Goal: Check status: Check status

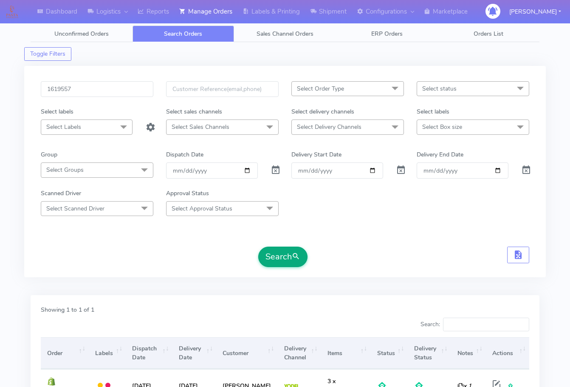
type input "1619557"
click at [280, 252] on button "Search" at bounding box center [282, 256] width 49 height 20
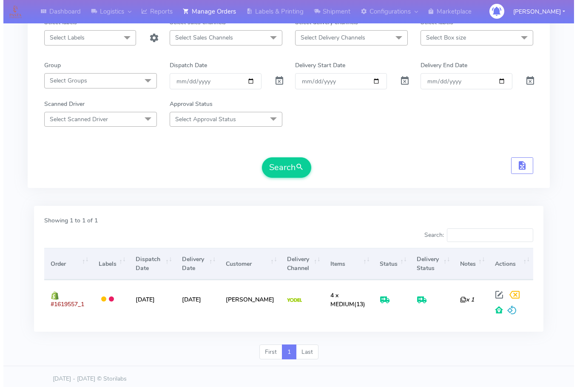
scroll to position [94, 0]
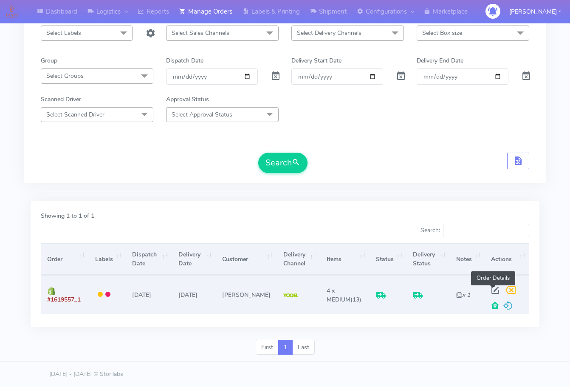
click at [496, 290] on span at bounding box center [495, 292] width 15 height 8
select select "5"
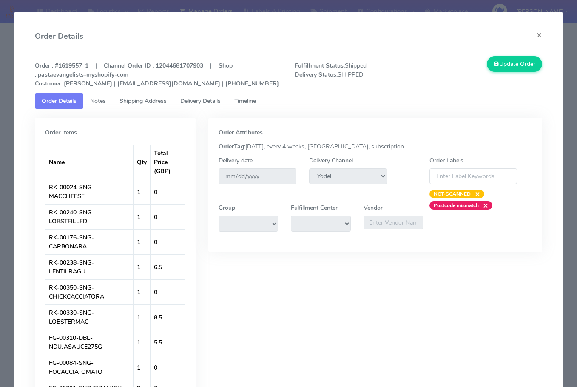
click at [136, 101] on span "Shipping Address" at bounding box center [142, 101] width 47 height 8
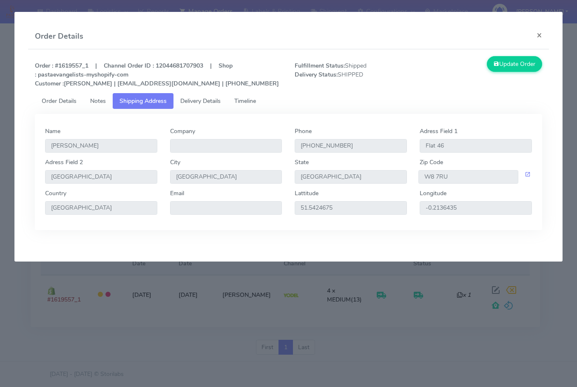
click at [192, 100] on span "Delivery Details" at bounding box center [200, 101] width 40 height 8
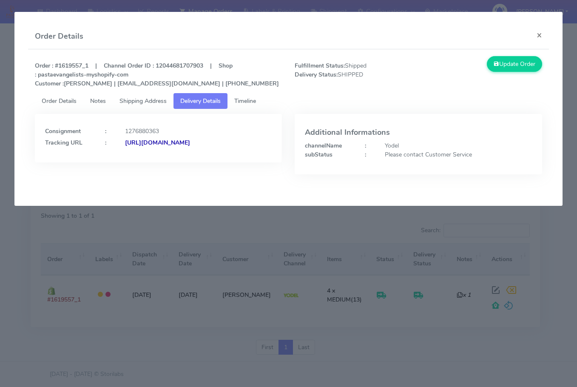
drag, startPoint x: 232, startPoint y: 167, endPoint x: 137, endPoint y: 176, distance: 95.2
click at [137, 176] on div "Consignment : 1276880363 Tracking URL : [URL][DOMAIN_NAME]" at bounding box center [158, 150] width 260 height 73
copy strong "JJD0002249960888515"
drag, startPoint x: 543, startPoint y: 36, endPoint x: 407, endPoint y: 82, distance: 144.0
click at [543, 36] on button "×" at bounding box center [538, 35] width 19 height 23
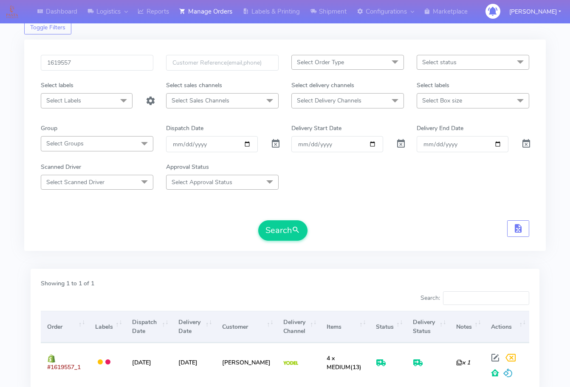
scroll to position [0, 0]
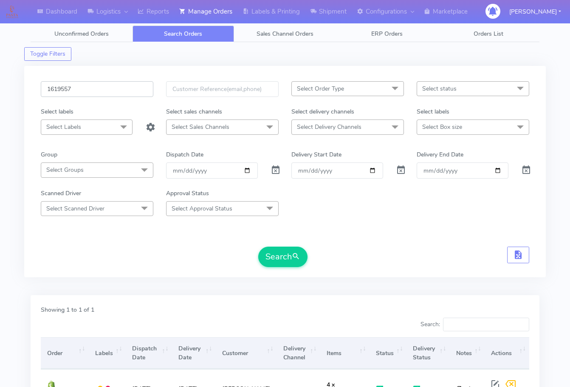
click at [98, 86] on input "1619557" at bounding box center [97, 89] width 113 height 16
paste input "20253"
type input "1620253"
click at [275, 253] on button "Search" at bounding box center [282, 256] width 49 height 20
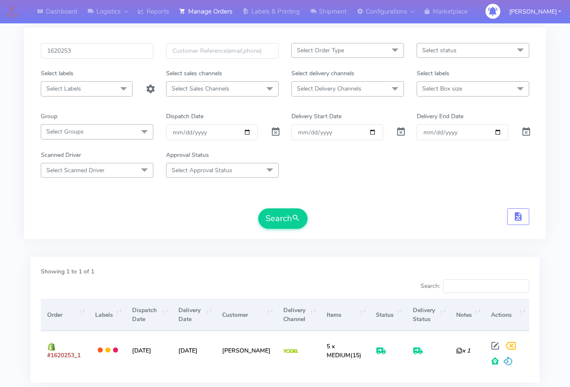
scroll to position [94, 0]
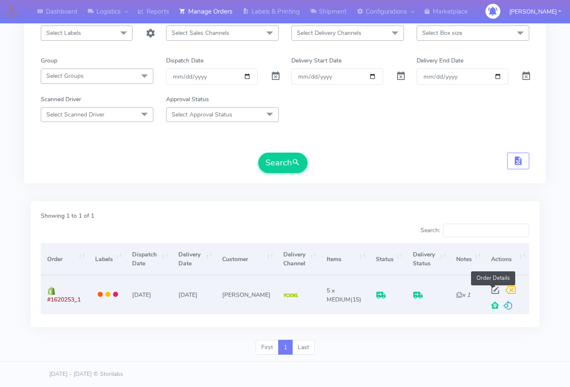
click at [494, 288] on span at bounding box center [495, 292] width 15 height 8
select select "5"
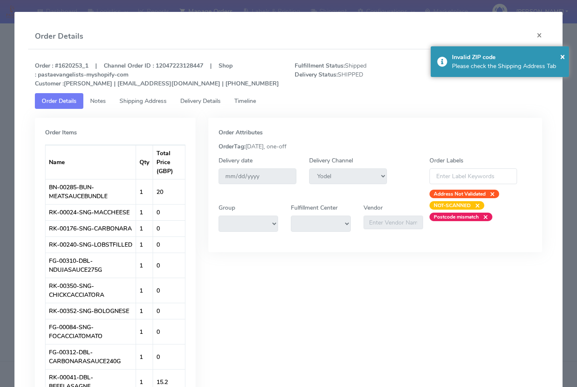
click at [142, 100] on span "Shipping Address" at bounding box center [142, 101] width 47 height 8
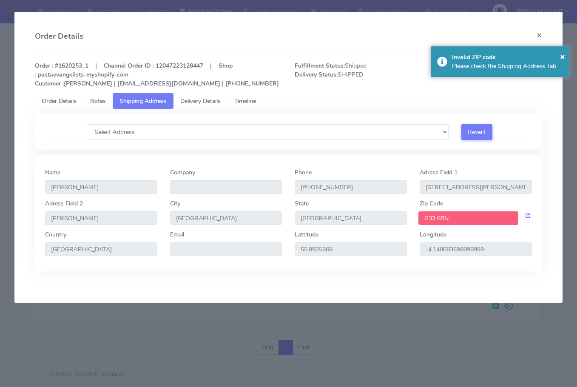
click at [195, 99] on span "Delivery Details" at bounding box center [200, 101] width 40 height 8
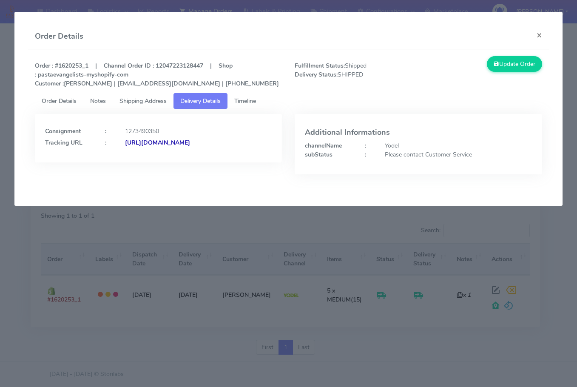
drag, startPoint x: 214, startPoint y: 154, endPoint x: 137, endPoint y: 158, distance: 77.0
click at [137, 158] on div "Consignment : 1273490350 Tracking URL : [URL][DOMAIN_NAME]" at bounding box center [158, 138] width 247 height 48
copy strong "JJD0002249960886599"
click at [541, 37] on button "×" at bounding box center [538, 35] width 19 height 23
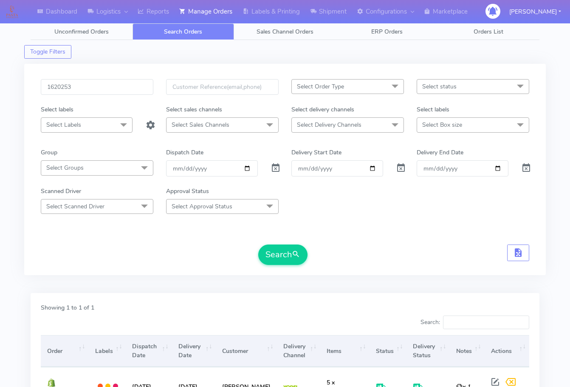
scroll to position [0, 0]
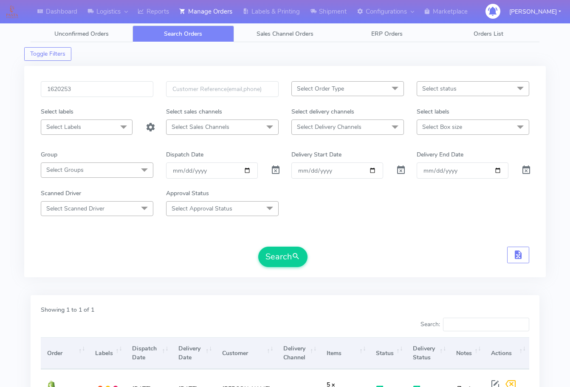
click at [88, 80] on div "1620253 Select Order Type Select All MEALS ATAVI One Off Pasta Club Gift Kit Ev…" at bounding box center [285, 171] width 522 height 211
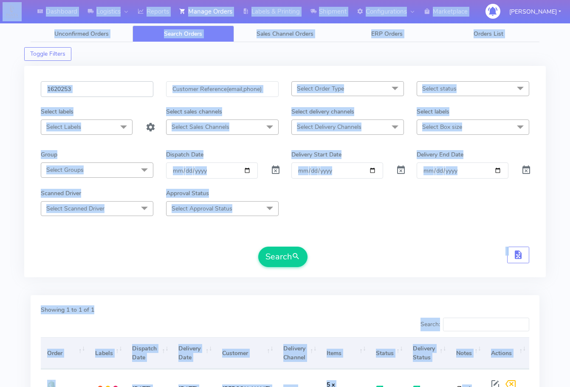
click at [90, 87] on input "1620253" at bounding box center [97, 89] width 113 height 16
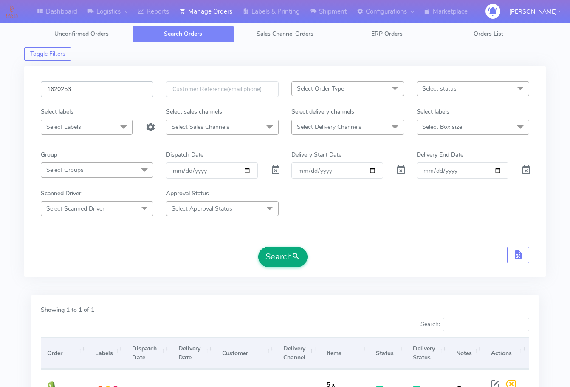
paste input "18529"
type input "1618529"
click at [289, 260] on button "Search" at bounding box center [282, 256] width 49 height 20
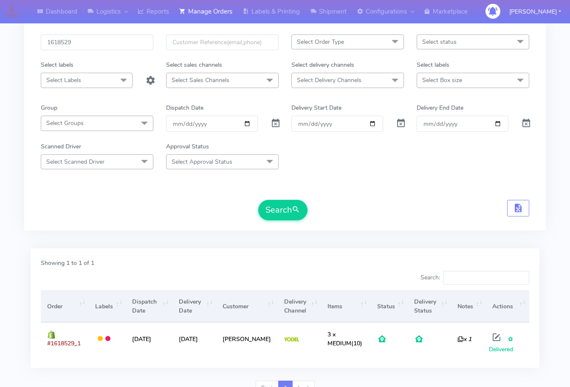
scroll to position [85, 0]
